Goal: Browse casually

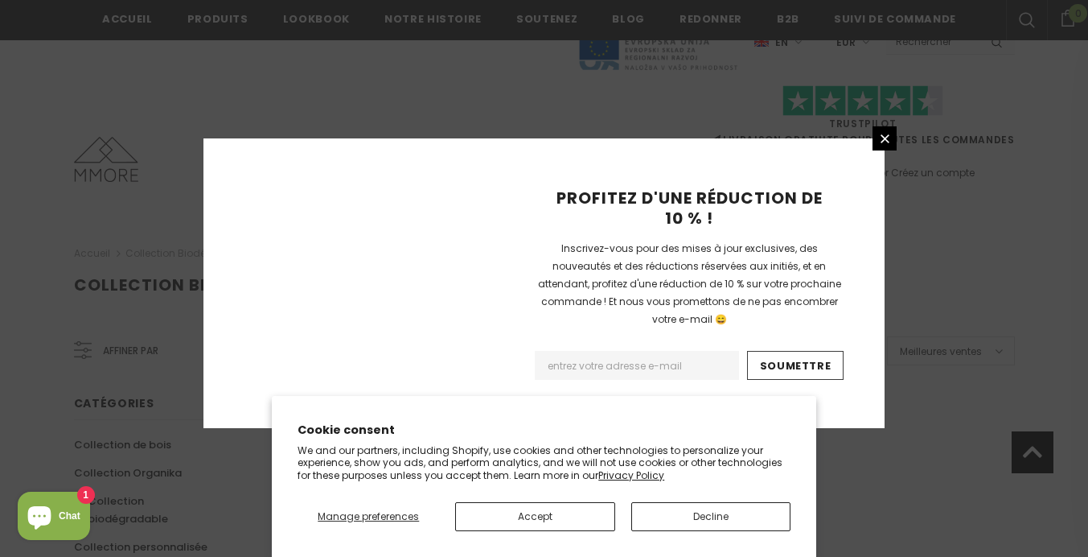
scroll to position [1131, 0]
